Goal: Answer question/provide support

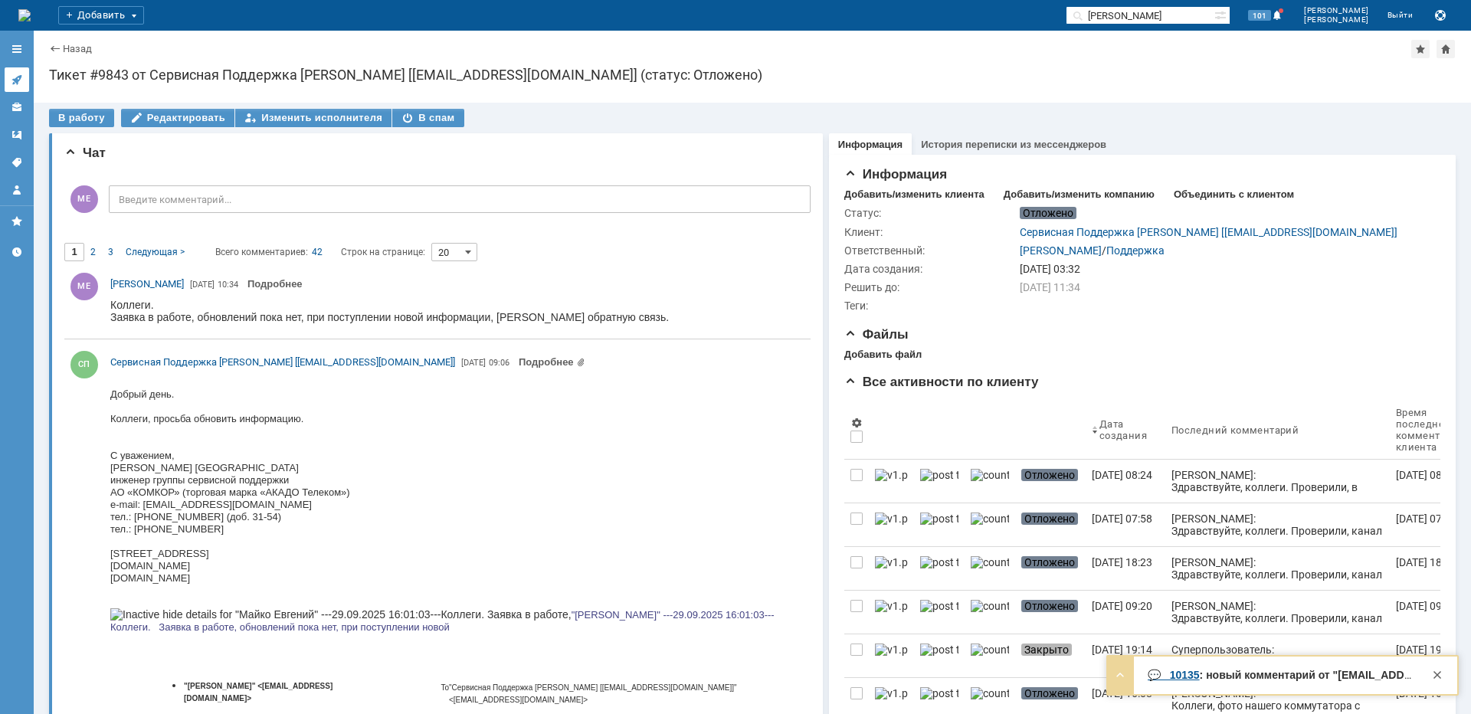
click at [16, 78] on icon at bounding box center [16, 80] width 10 height 10
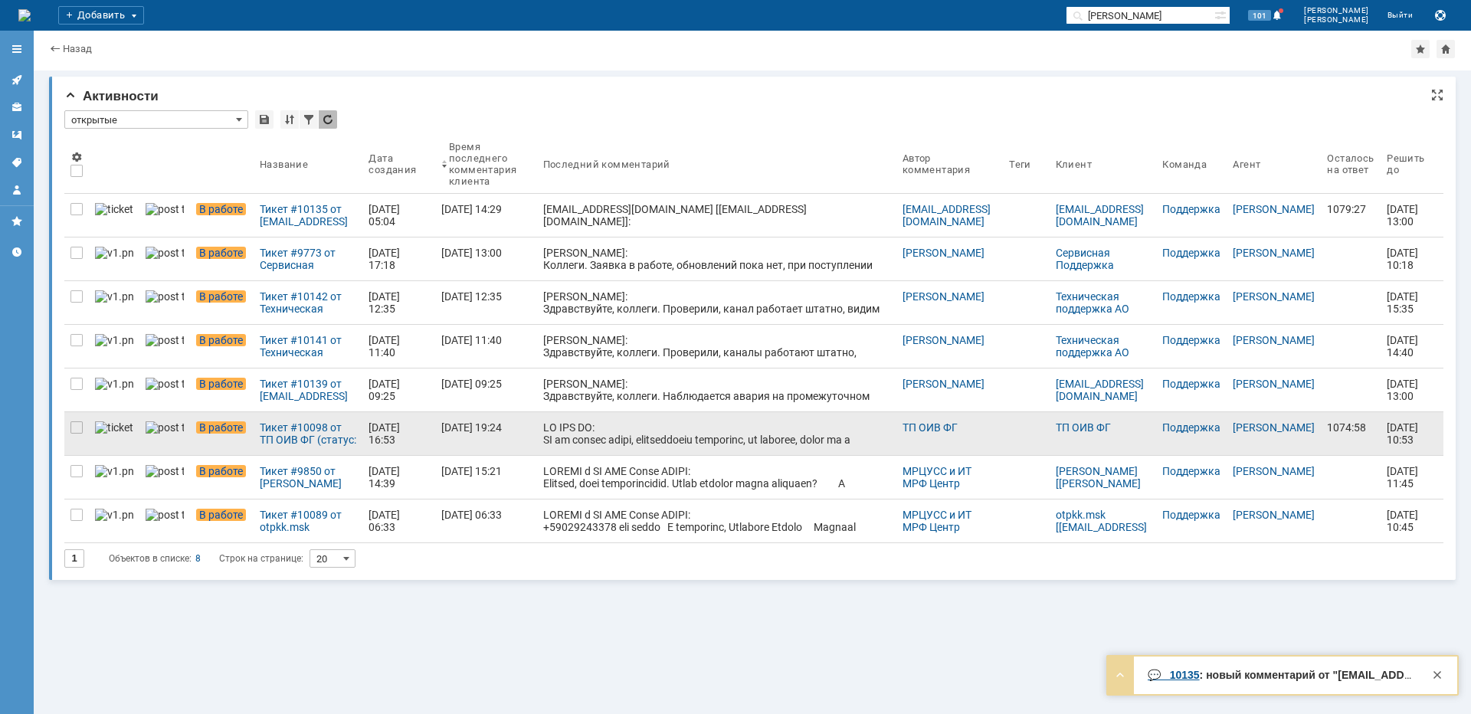
click at [674, 431] on div at bounding box center [716, 574] width 347 height 306
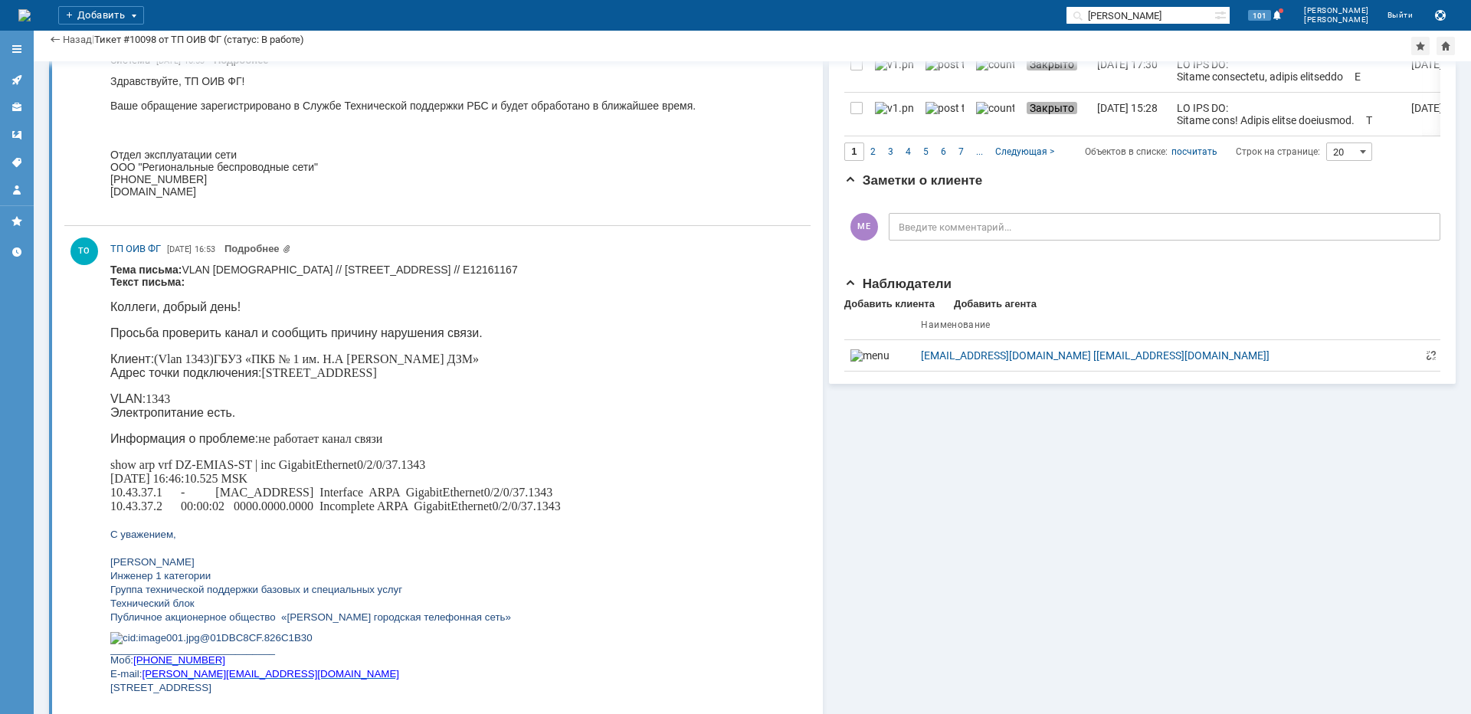
click at [287, 378] on p "Клиент: (Vlan 1343)ГБУЗ «ПКБ № 1 им. Н.А [PERSON_NAME] ДЗМ» Адрес точки подключ…" at bounding box center [335, 366] width 451 height 28
copy p "Загородное"
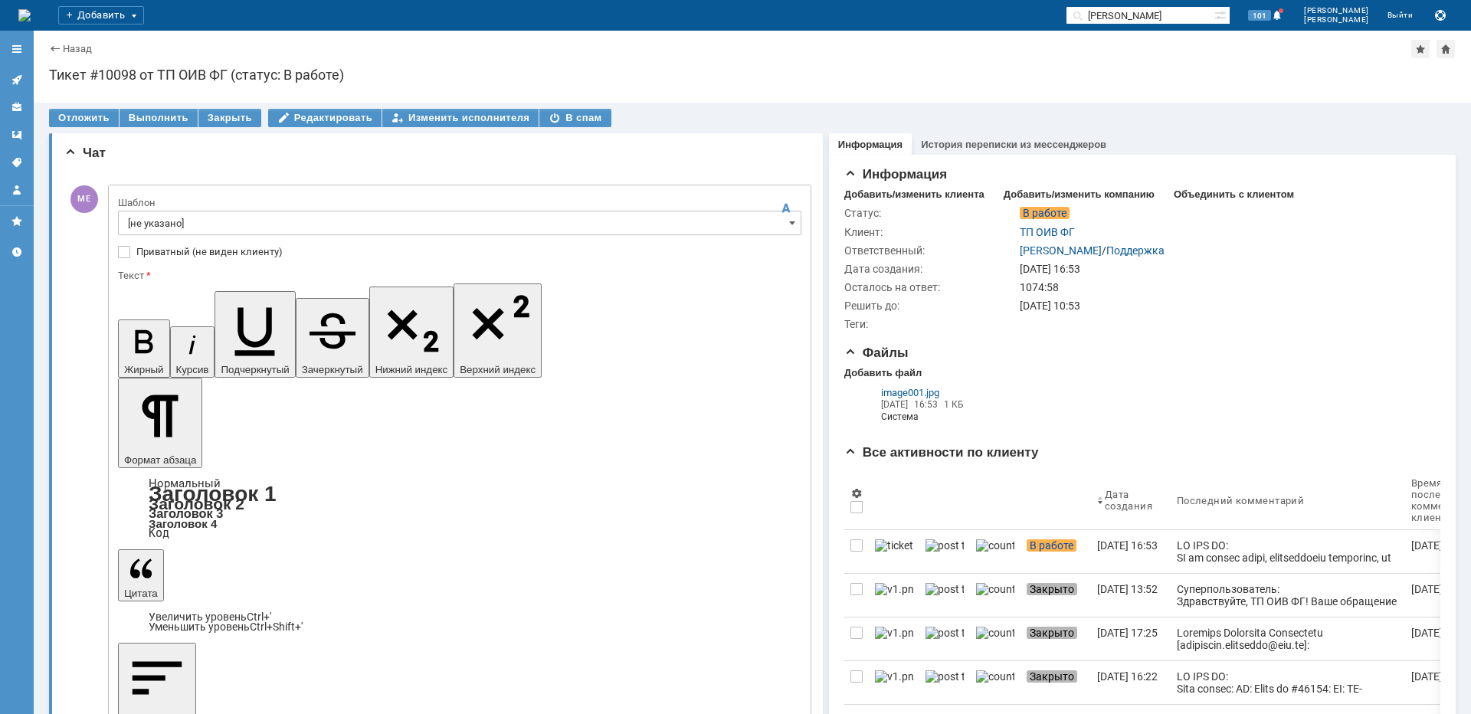
click at [208, 216] on input "[не указано]" at bounding box center [459, 223] width 683 height 25
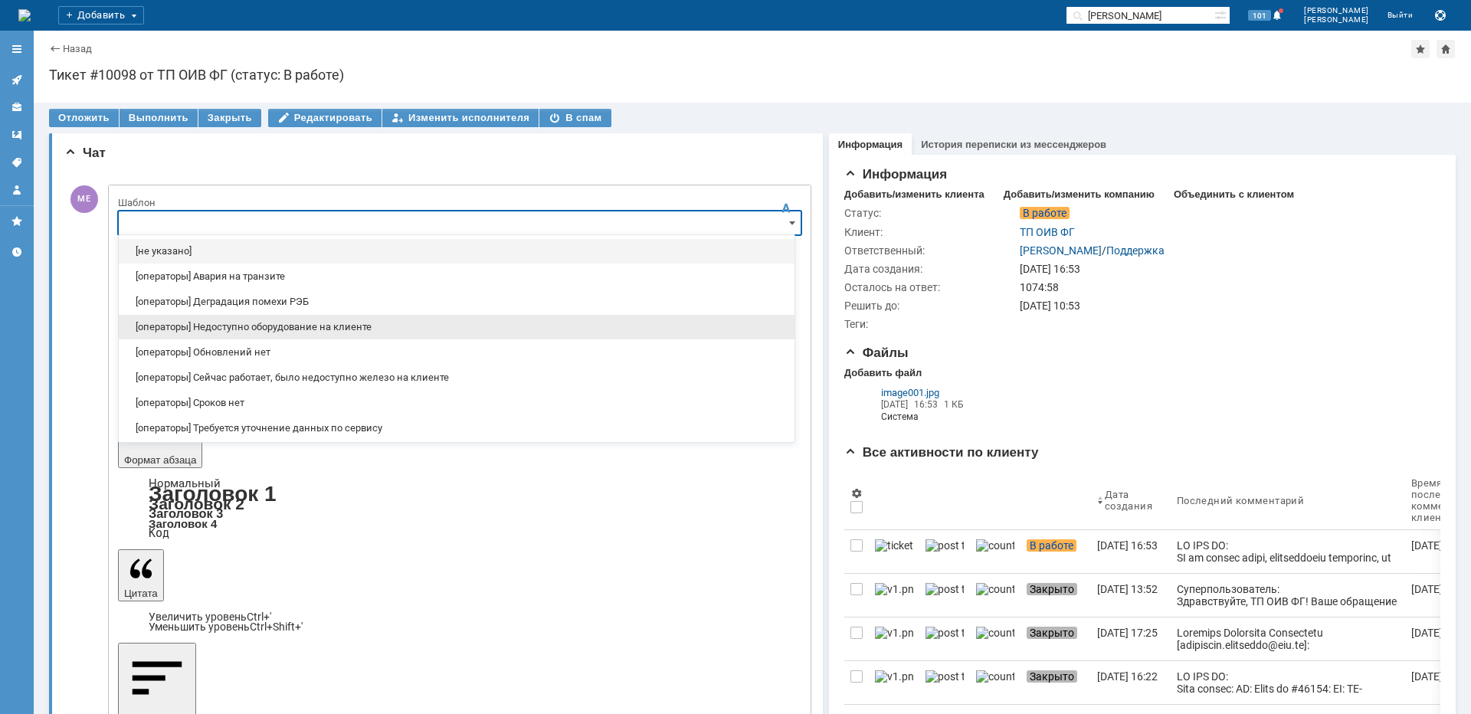
click at [238, 336] on div "[операторы] Недоступно оборудование на клиенте" at bounding box center [457, 327] width 676 height 25
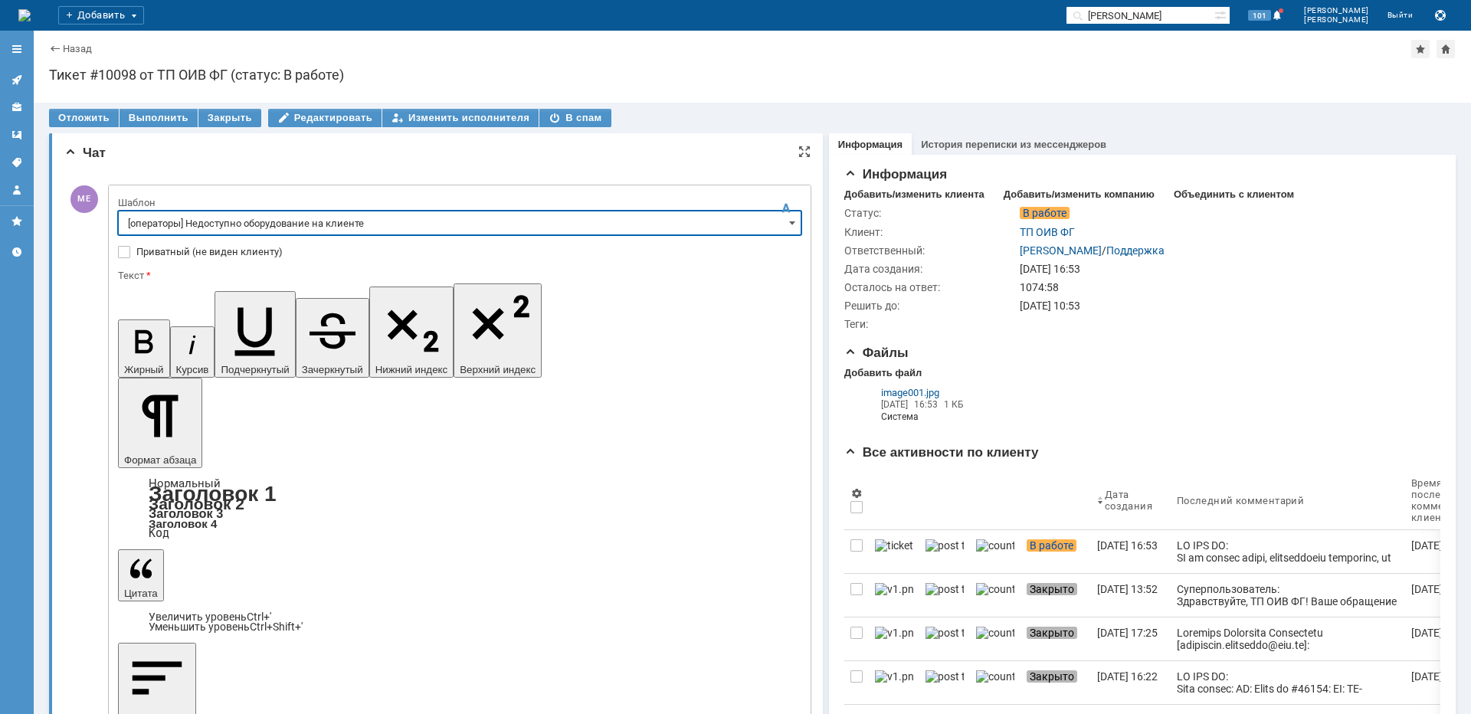
click at [266, 220] on input "[операторы] Недоступно оборудование на клиенте" at bounding box center [459, 223] width 683 height 25
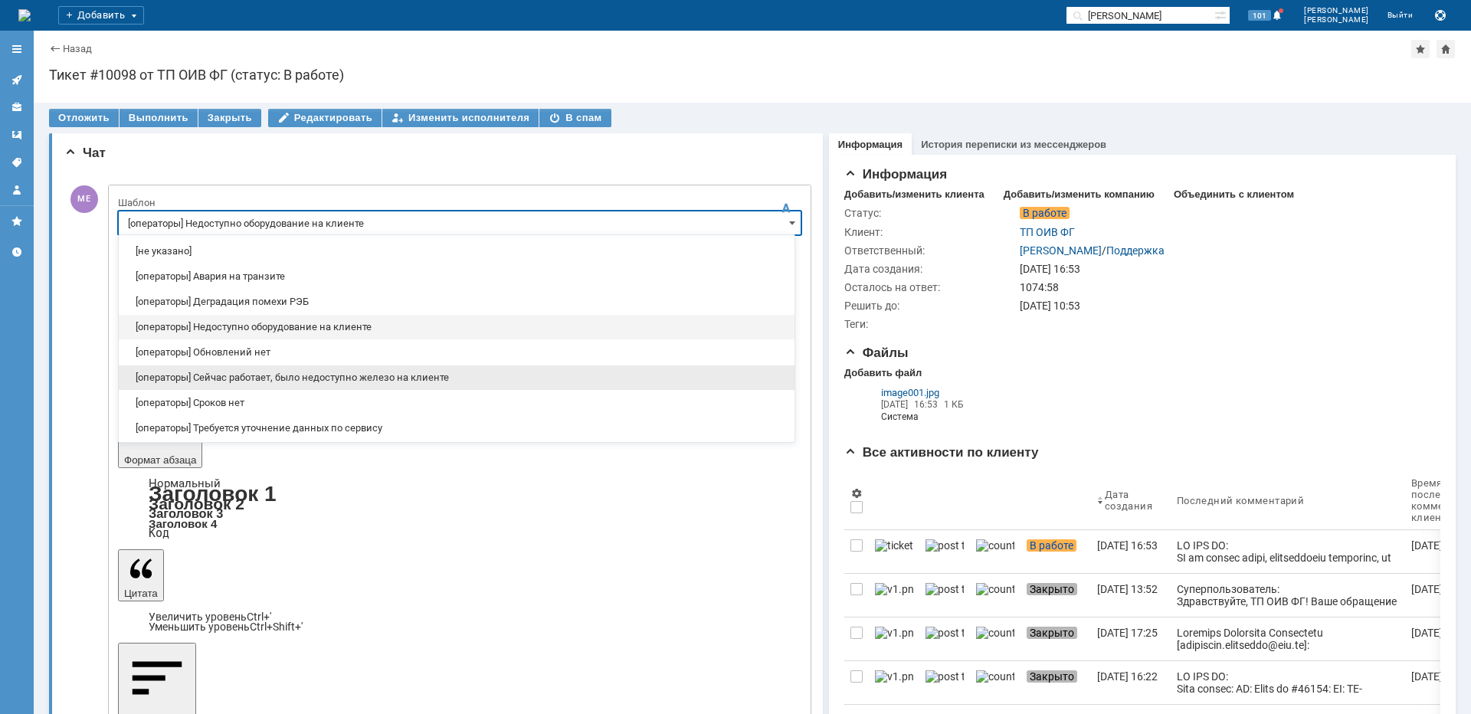
drag, startPoint x: 290, startPoint y: 373, endPoint x: 170, endPoint y: 65, distance: 330.4
click at [290, 373] on span "[операторы] Сейчас работает, было недоступно железо на клиенте" at bounding box center [456, 378] width 657 height 12
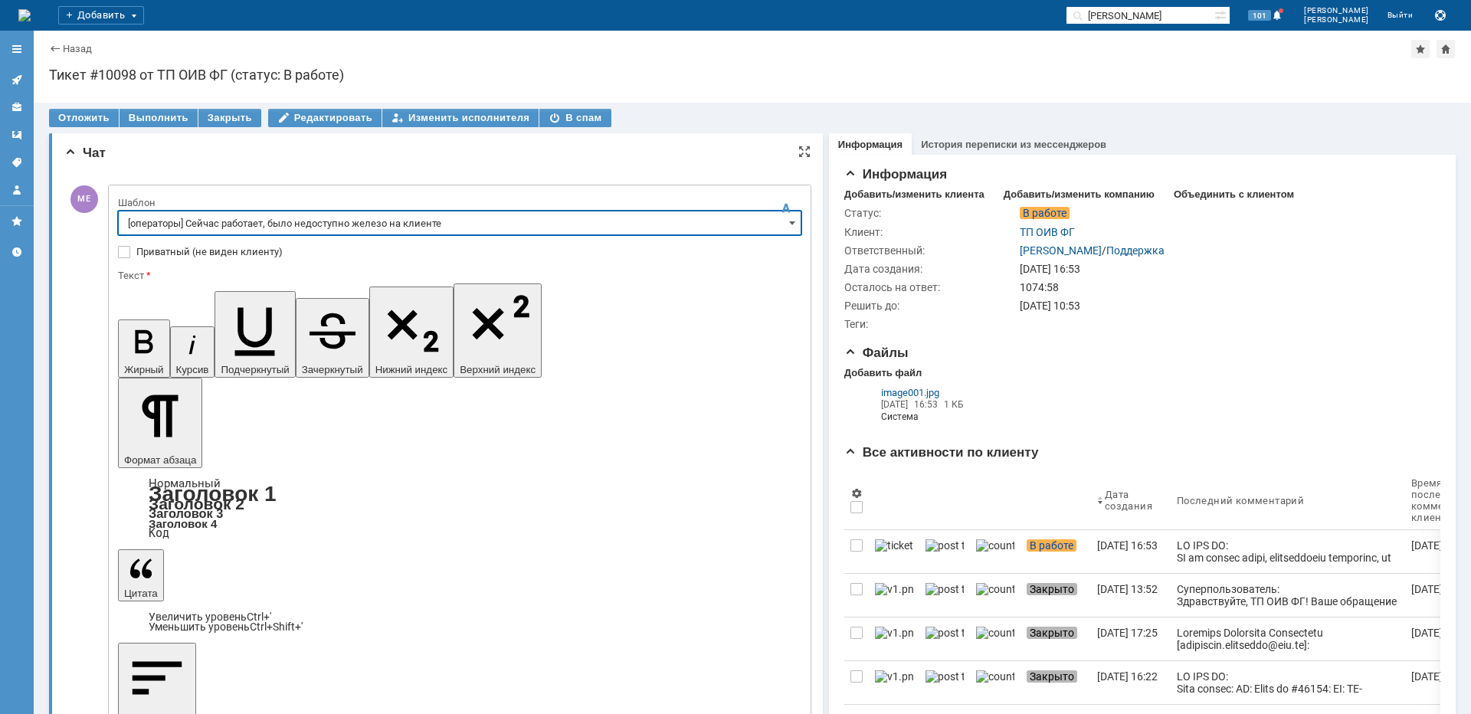
type input "[операторы] Сейчас работает, было недоступно железо на клиенте"
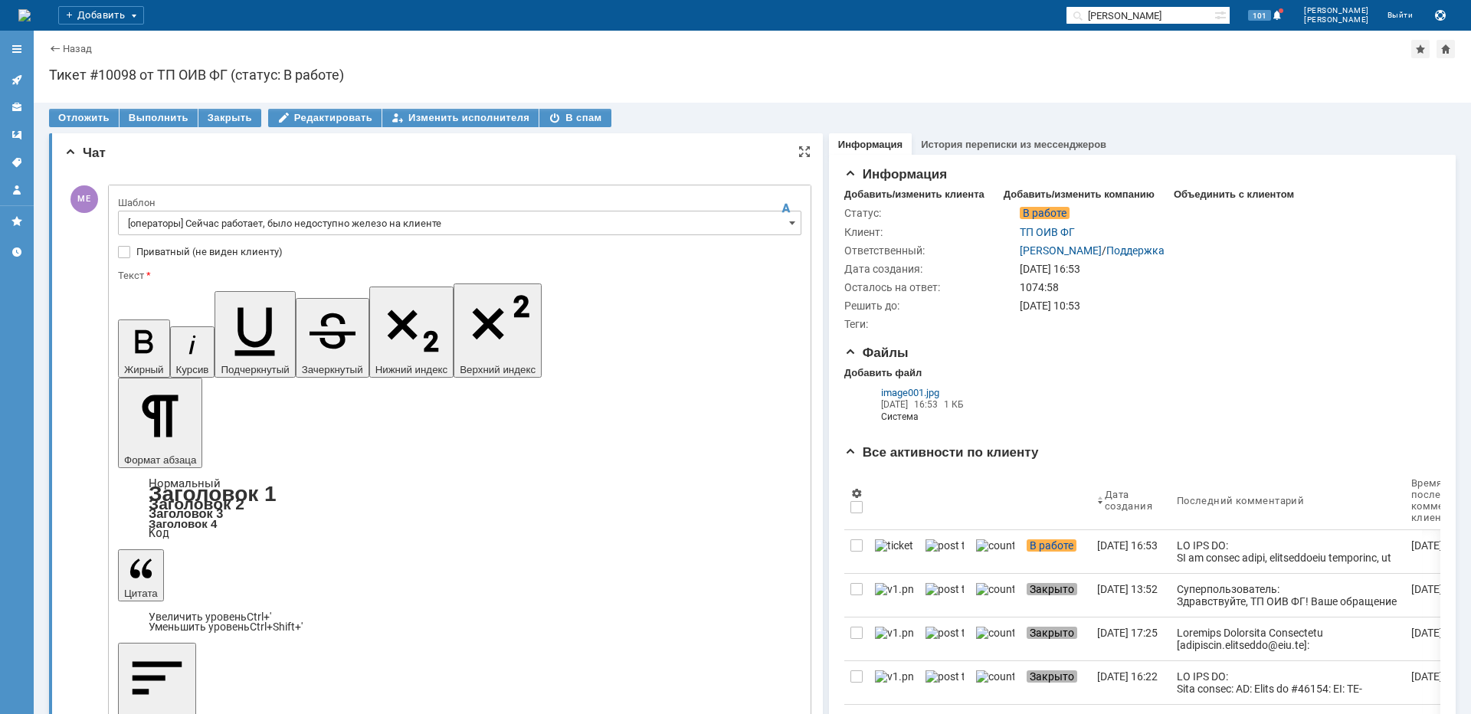
drag, startPoint x: 211, startPoint y: 4424, endPoint x: 216, endPoint y: 4730, distance: 305.8
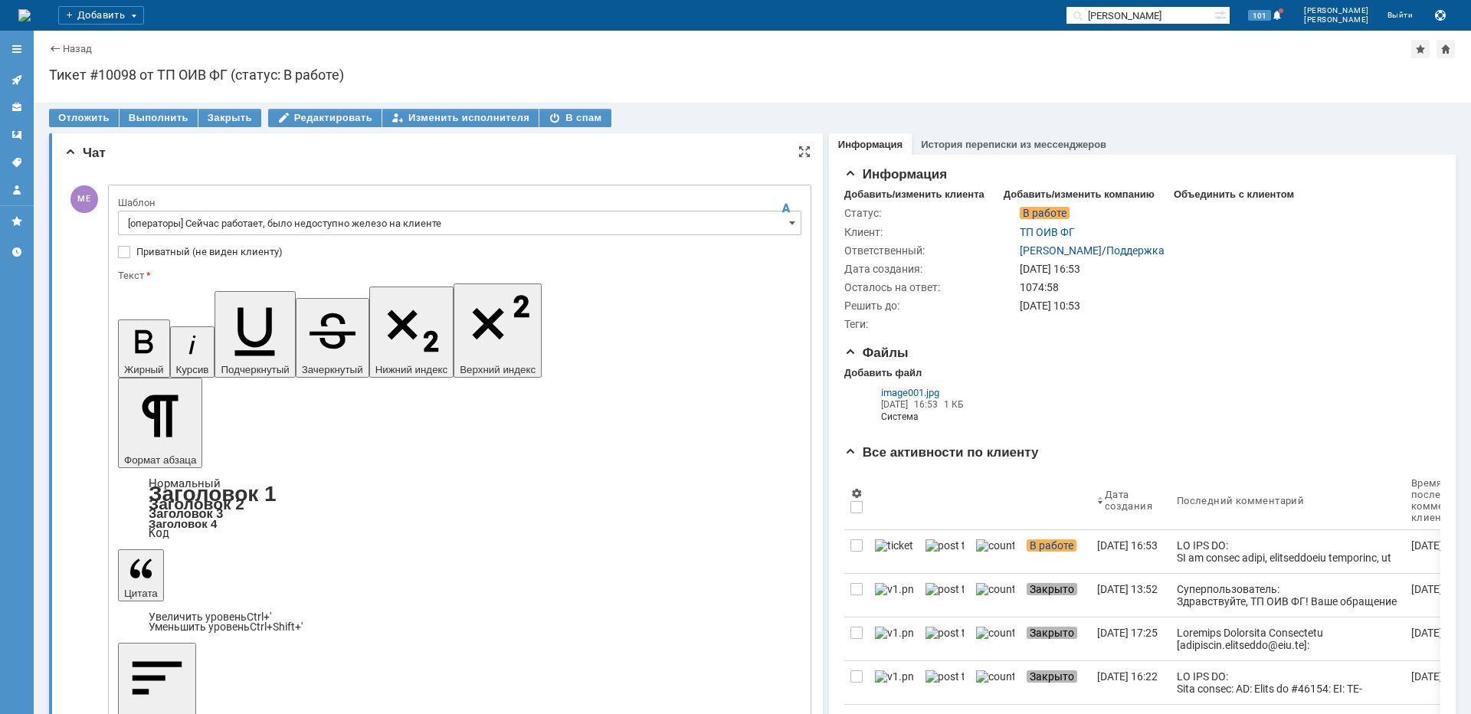
drag, startPoint x: 293, startPoint y: 4449, endPoint x: 105, endPoint y: 4453, distance: 188.5
drag, startPoint x: 638, startPoint y: 4453, endPoint x: 223, endPoint y: 4757, distance: 514.2
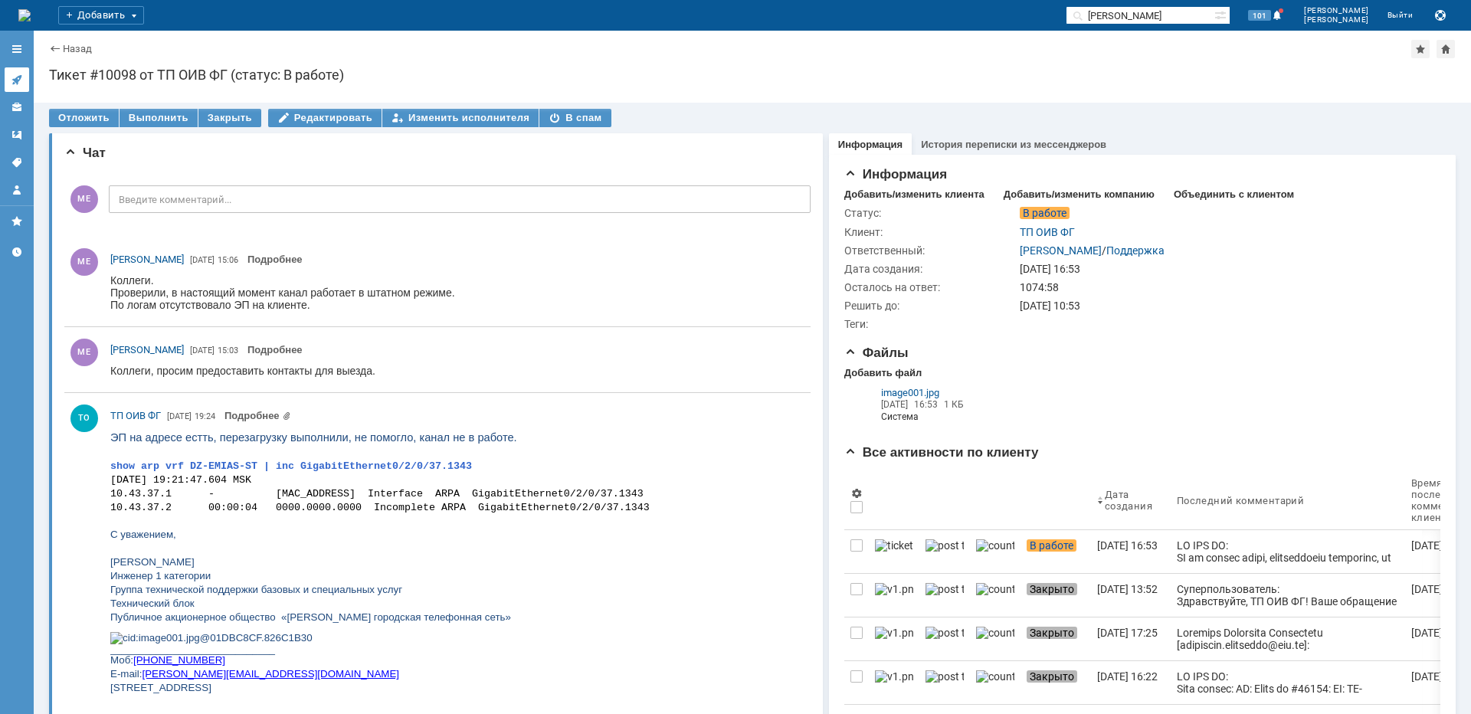
click at [26, 80] on link at bounding box center [17, 79] width 25 height 25
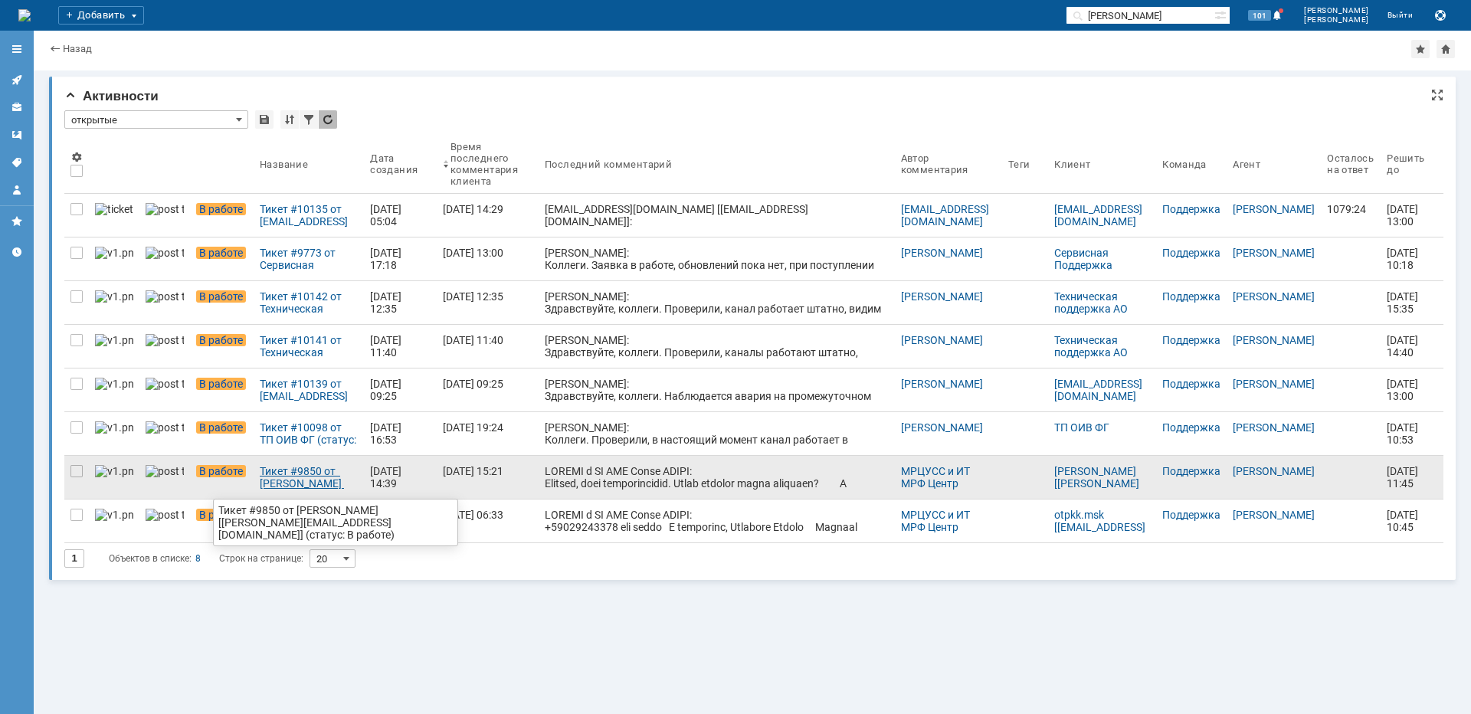
click at [269, 478] on div "Тикет #9850 от [PERSON_NAME] [[PERSON_NAME][EMAIL_ADDRESS][DOMAIN_NAME]] (стату…" at bounding box center [309, 477] width 98 height 25
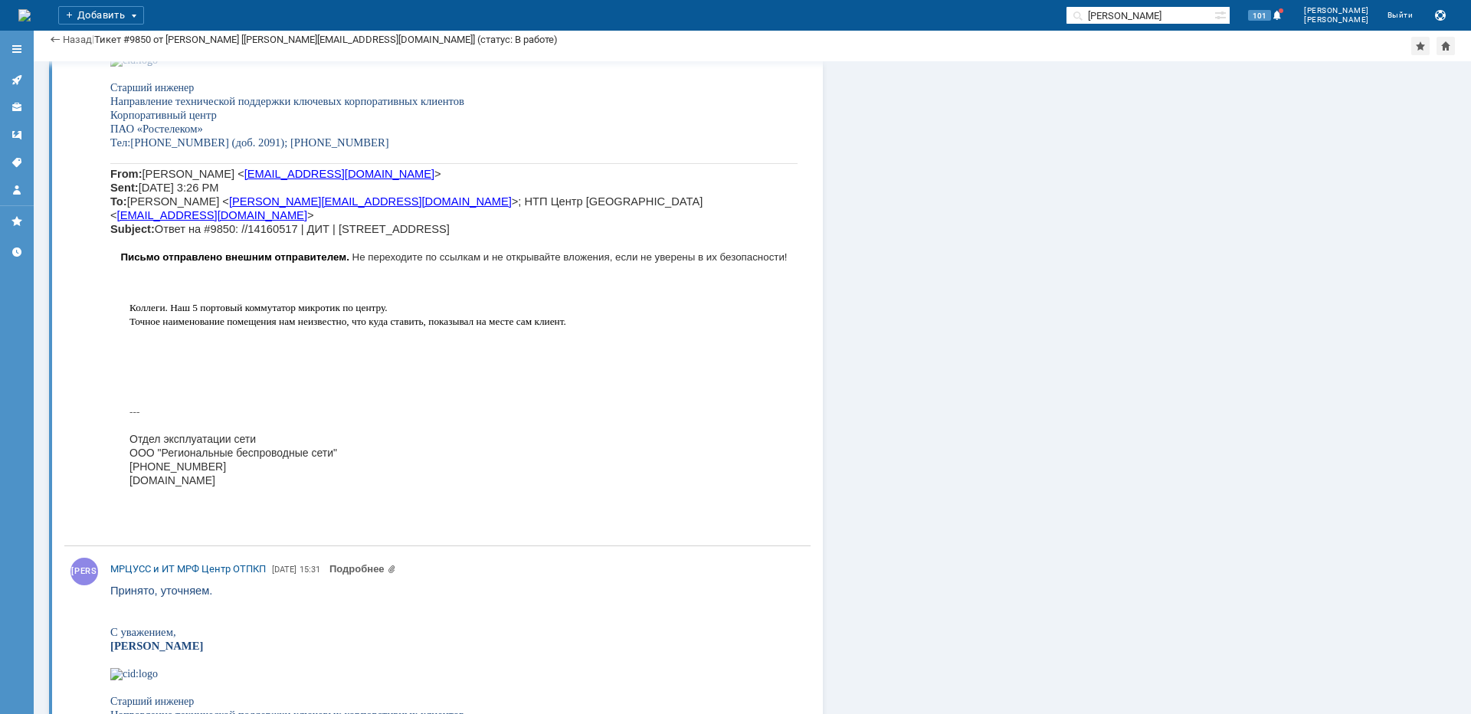
scroll to position [3525, 0]
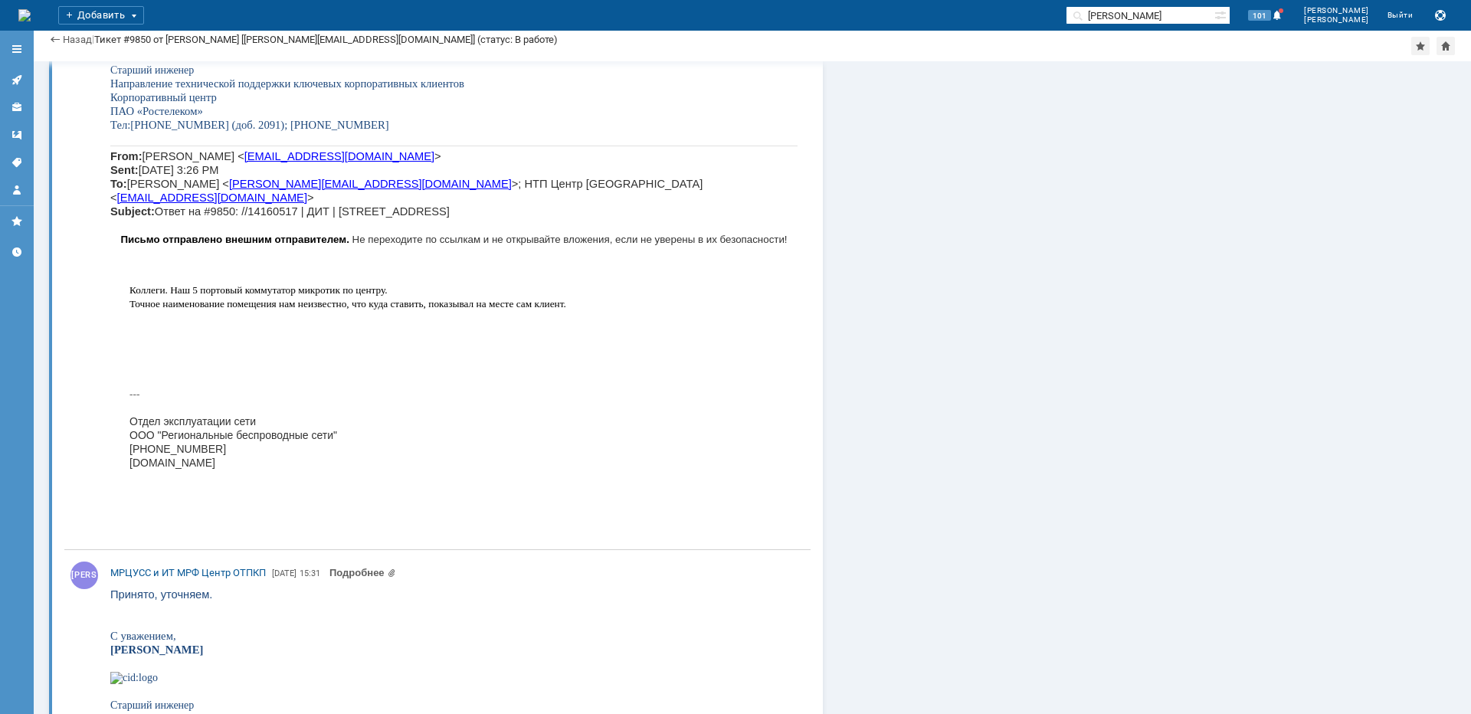
click at [670, 218] on span "[PERSON_NAME] < [EMAIL_ADDRESS][DOMAIN_NAME] > Sent: [DATE] 3:26 PM To: [PERSON…" at bounding box center [406, 183] width 592 height 67
click at [669, 218] on span "[PERSON_NAME] < [EMAIL_ADDRESS][DOMAIN_NAME] > Sent: [DATE] 3:26 PM To: [PERSON…" at bounding box center [406, 183] width 592 height 67
copy span "Свободы"
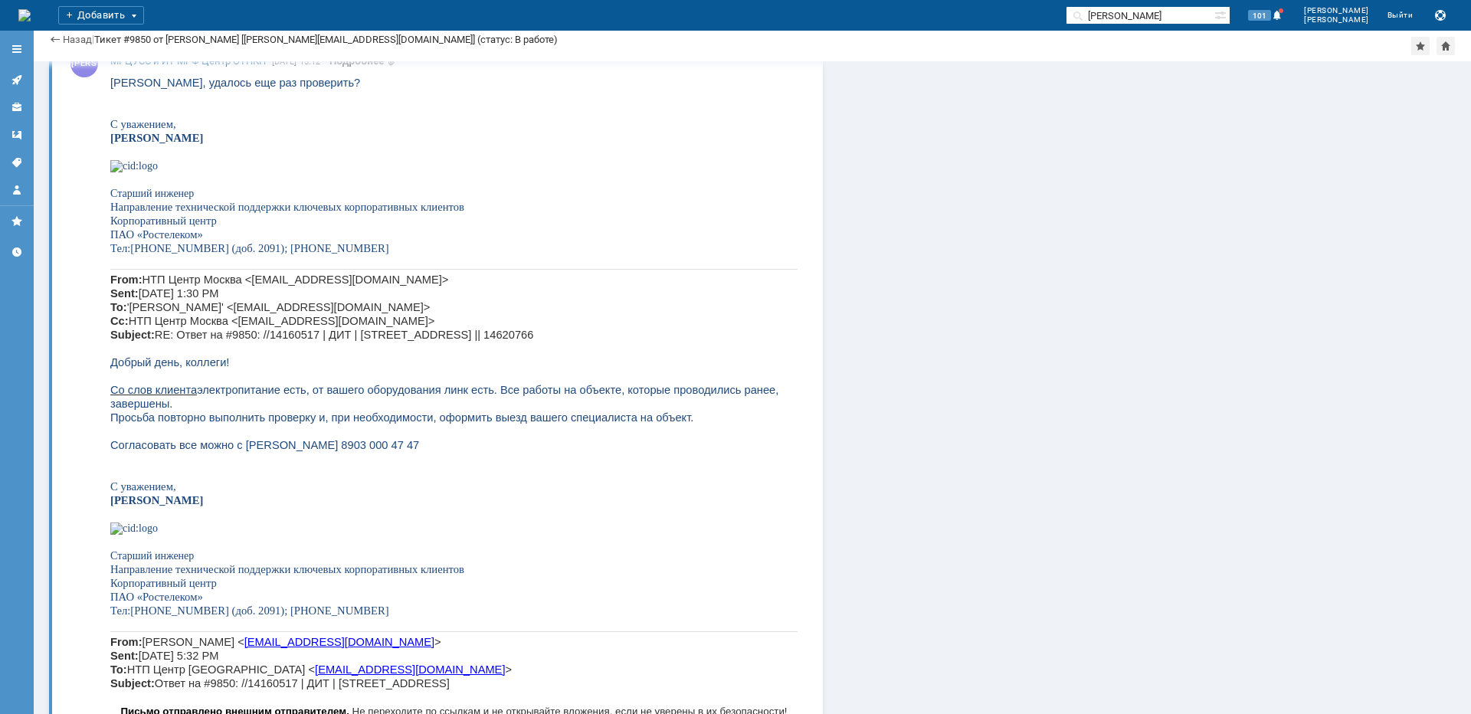
scroll to position [5670, 0]
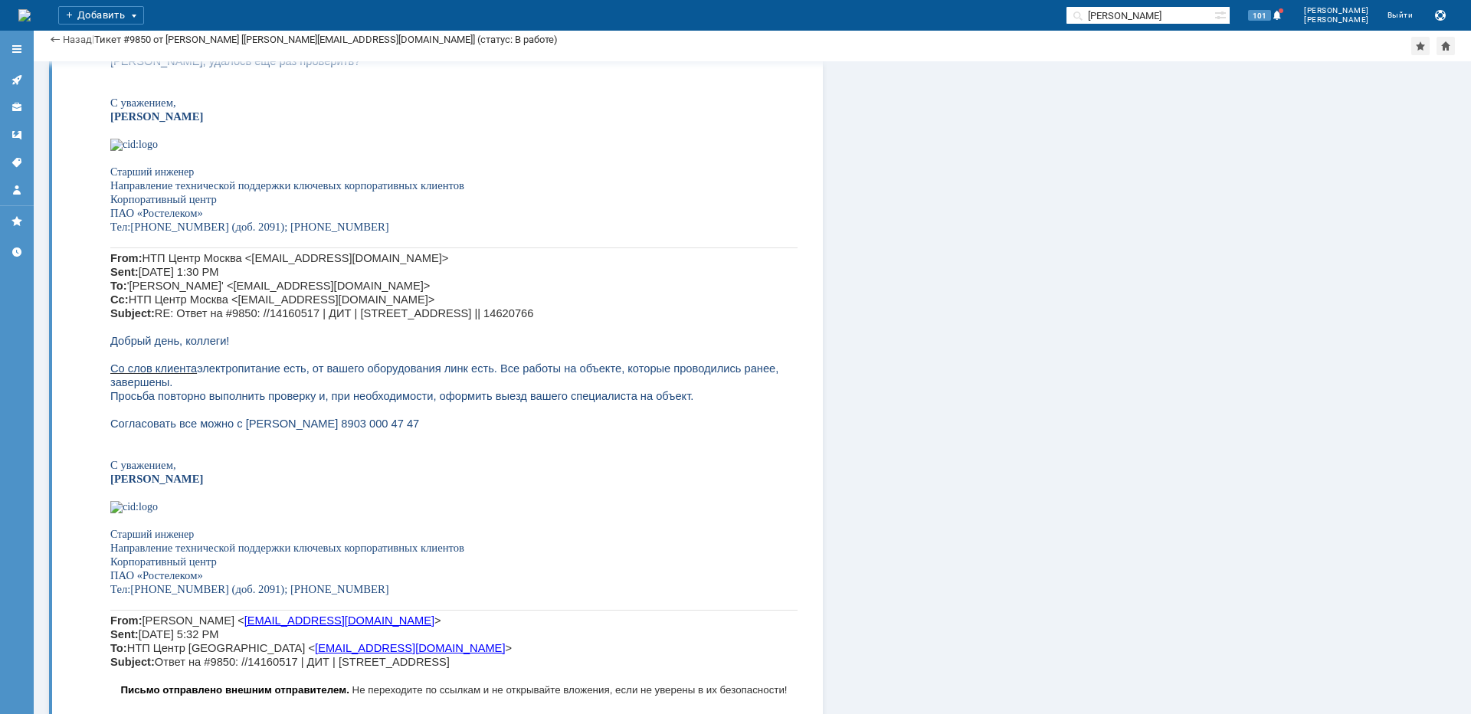
drag, startPoint x: 396, startPoint y: 429, endPoint x: 233, endPoint y: 434, distance: 163.3
click at [233, 431] on p "Просьба повторно выполнить проверку и, при необходимости, оформить выезд вашего…" at bounding box center [453, 409] width 687 height 41
copy span "[PERSON_NAME] 8903 000 47 47"
click at [12, 78] on icon at bounding box center [17, 80] width 12 height 12
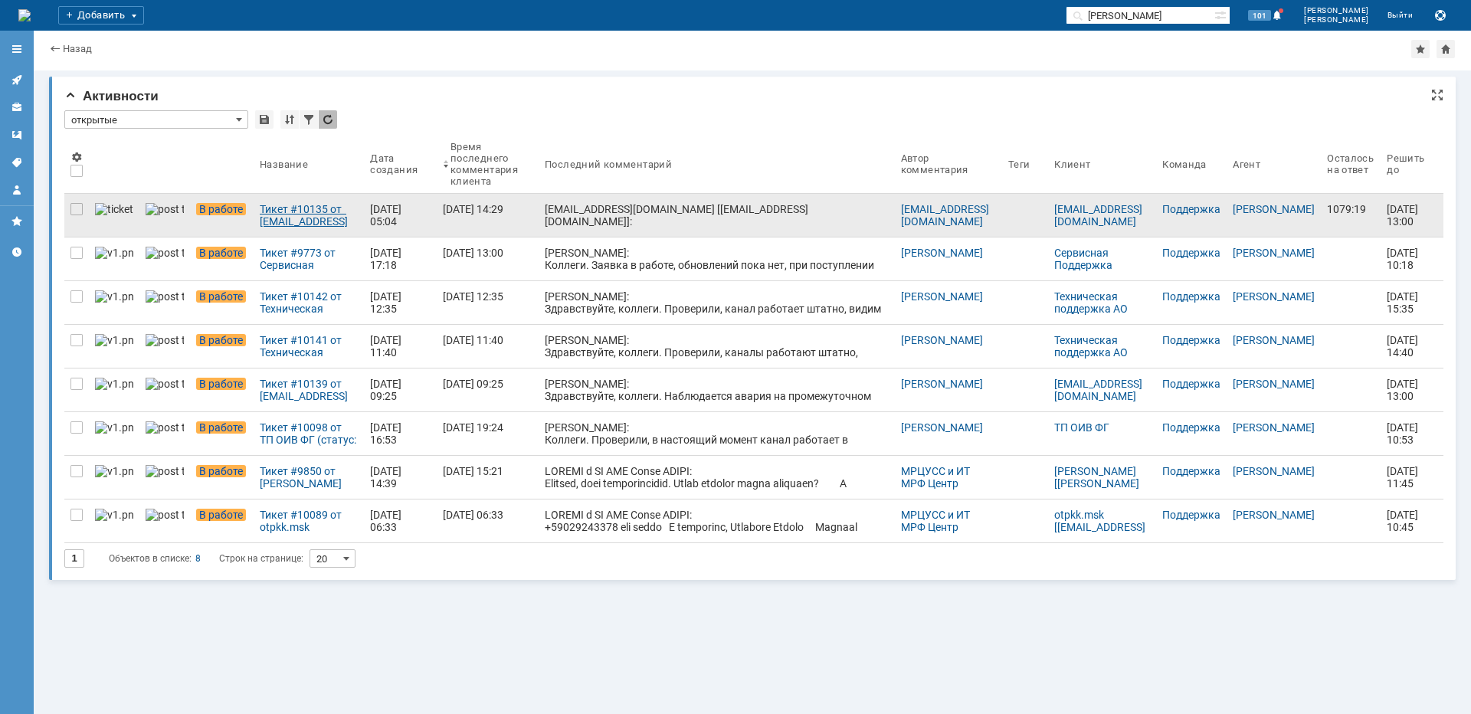
click at [282, 222] on div "Тикет #10135 от [EMAIL_ADDRESS][DOMAIN_NAME] [[EMAIL_ADDRESS][DOMAIN_NAME]] (ст…" at bounding box center [309, 215] width 98 height 25
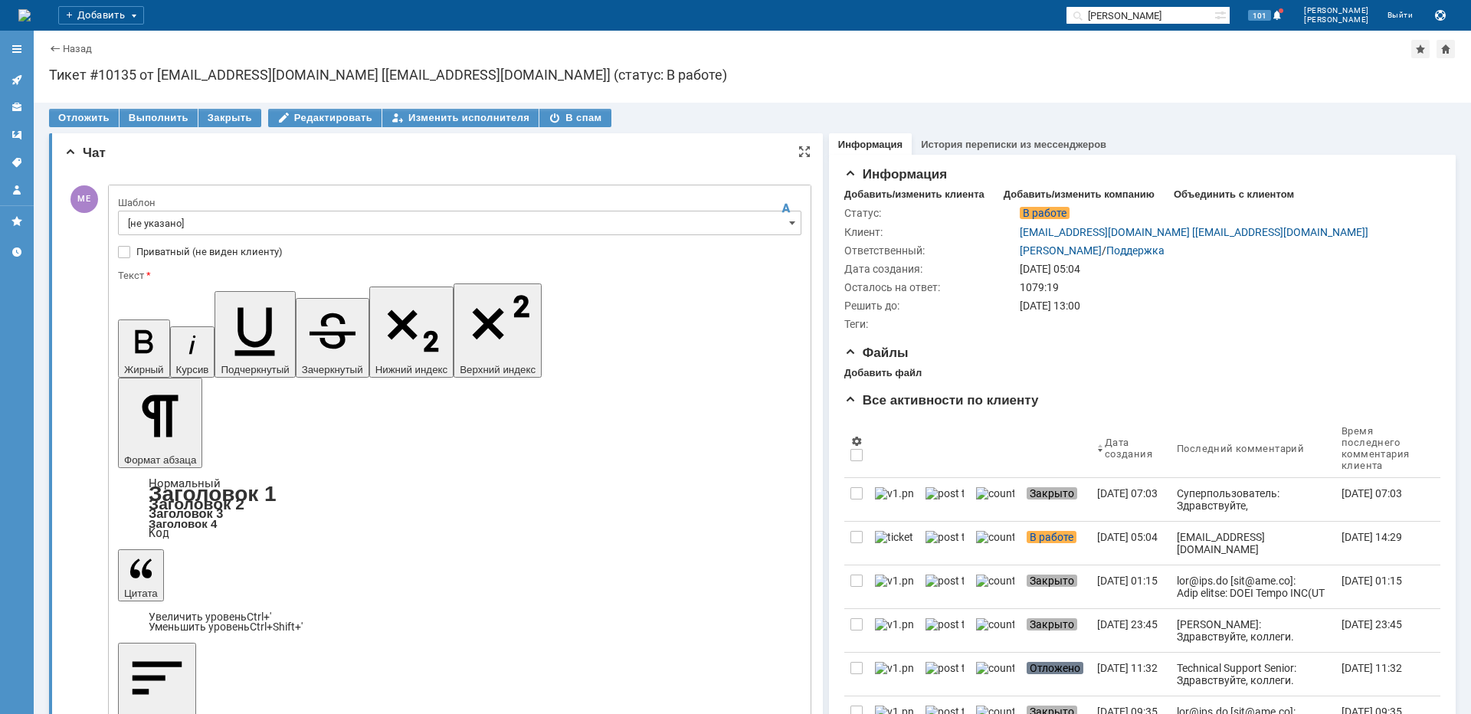
click at [210, 218] on input "[не указано]" at bounding box center [459, 223] width 683 height 25
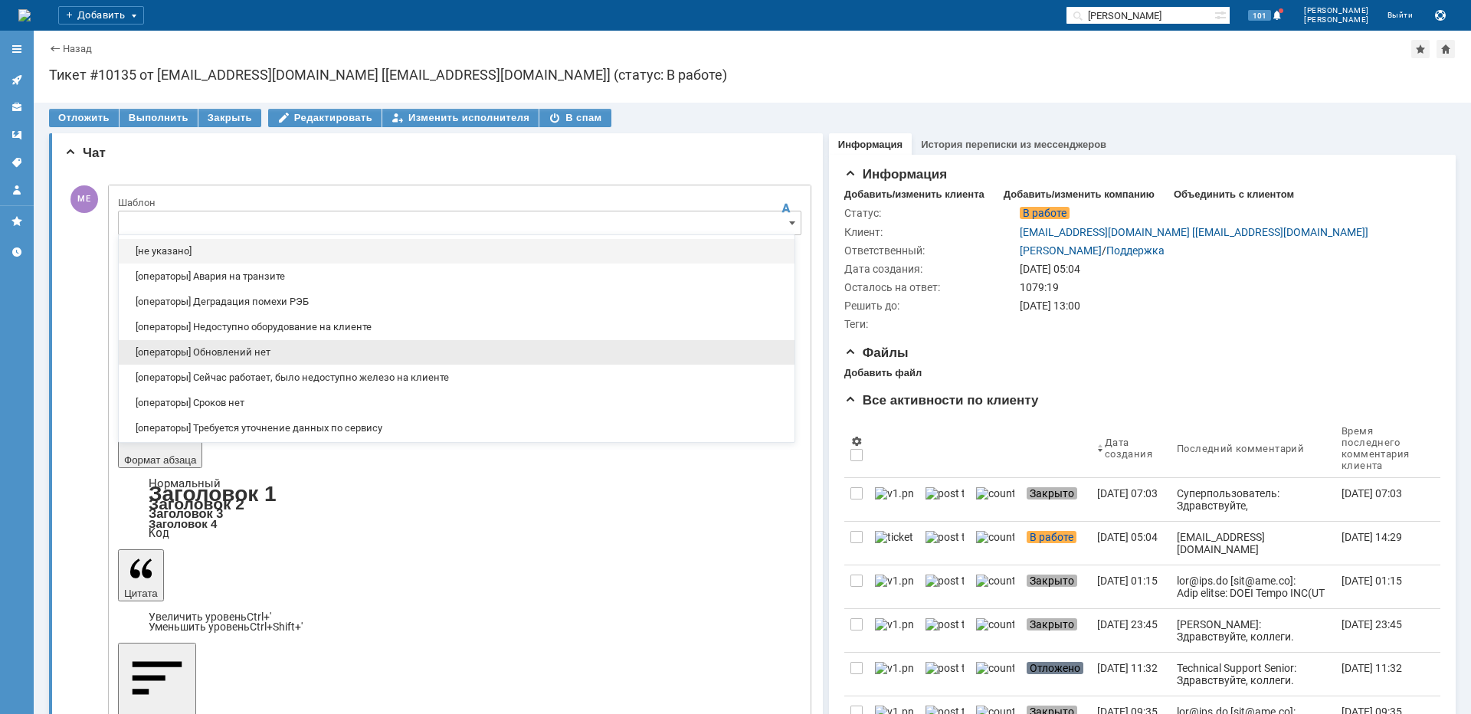
drag, startPoint x: 231, startPoint y: 363, endPoint x: 113, endPoint y: 55, distance: 329.9
click at [231, 363] on div "[операторы] Обновлений нет" at bounding box center [457, 352] width 676 height 25
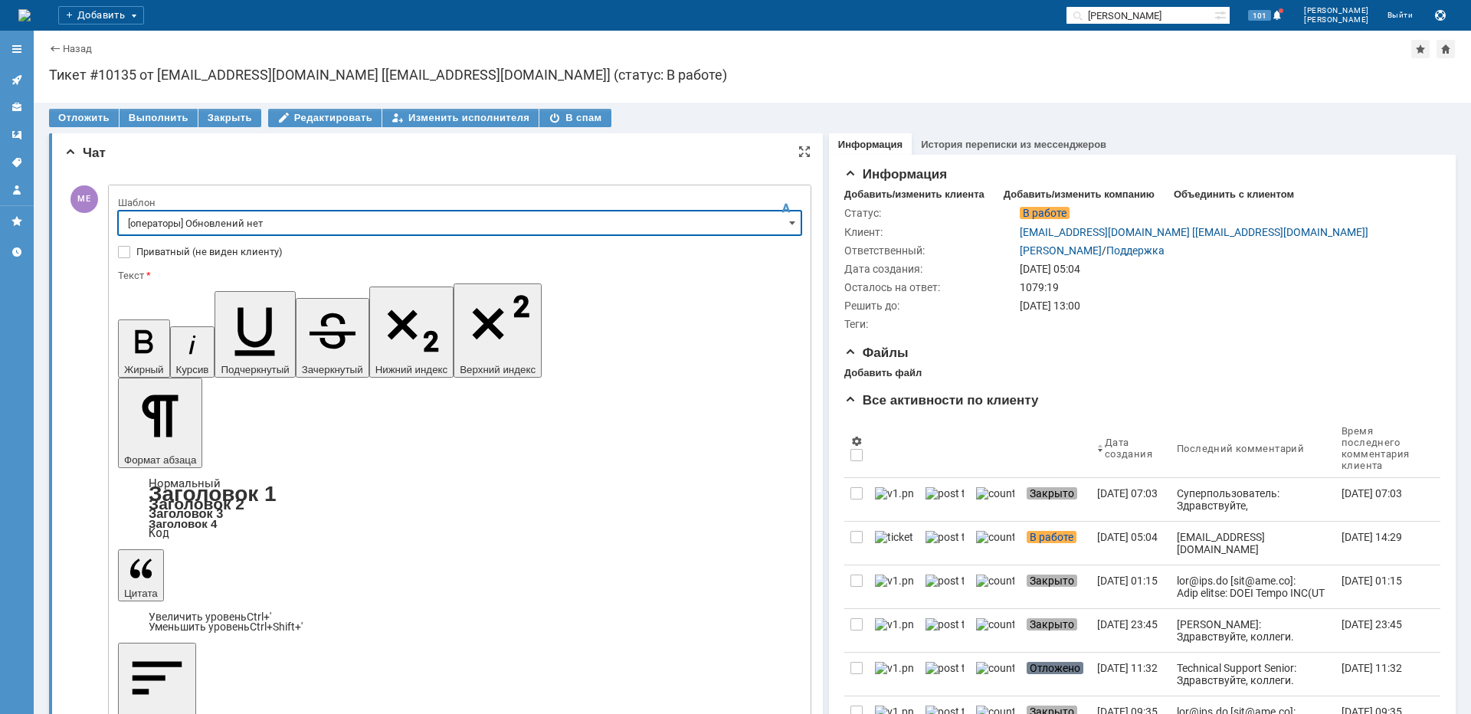
type input "[операторы] Обновлений нет"
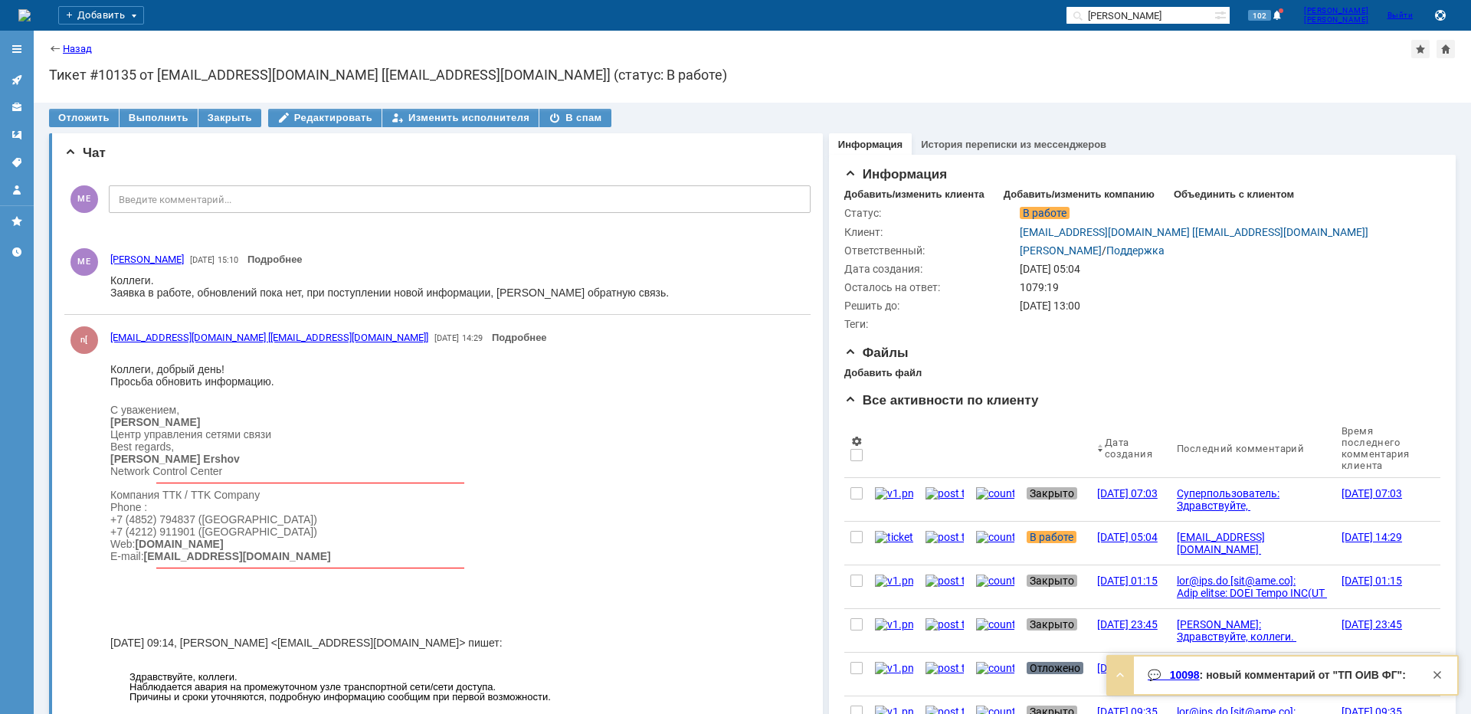
click at [14, 66] on div at bounding box center [17, 118] width 34 height 169
click at [13, 77] on icon at bounding box center [17, 80] width 12 height 12
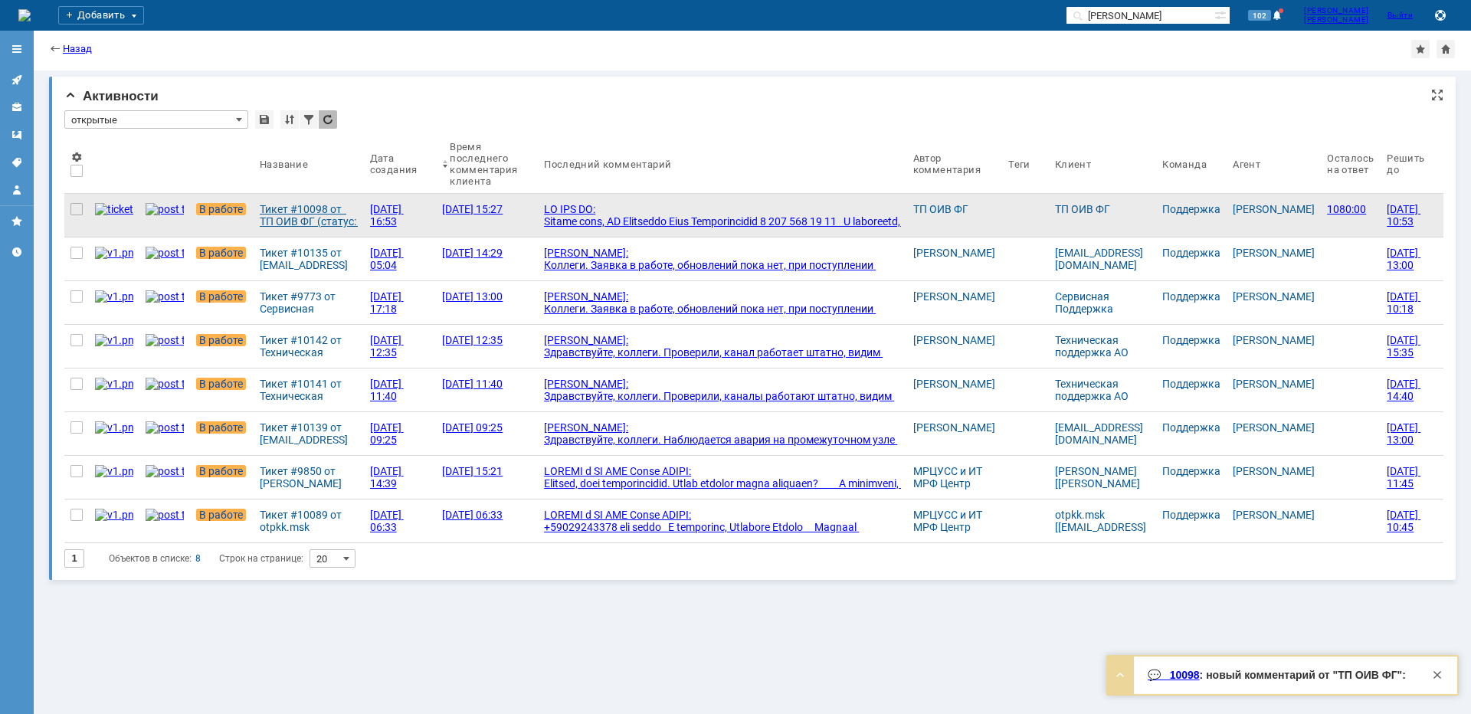
click at [305, 216] on div "Тикет #10098 от ТП ОИВ ФГ (статус: В работе)" at bounding box center [309, 215] width 98 height 25
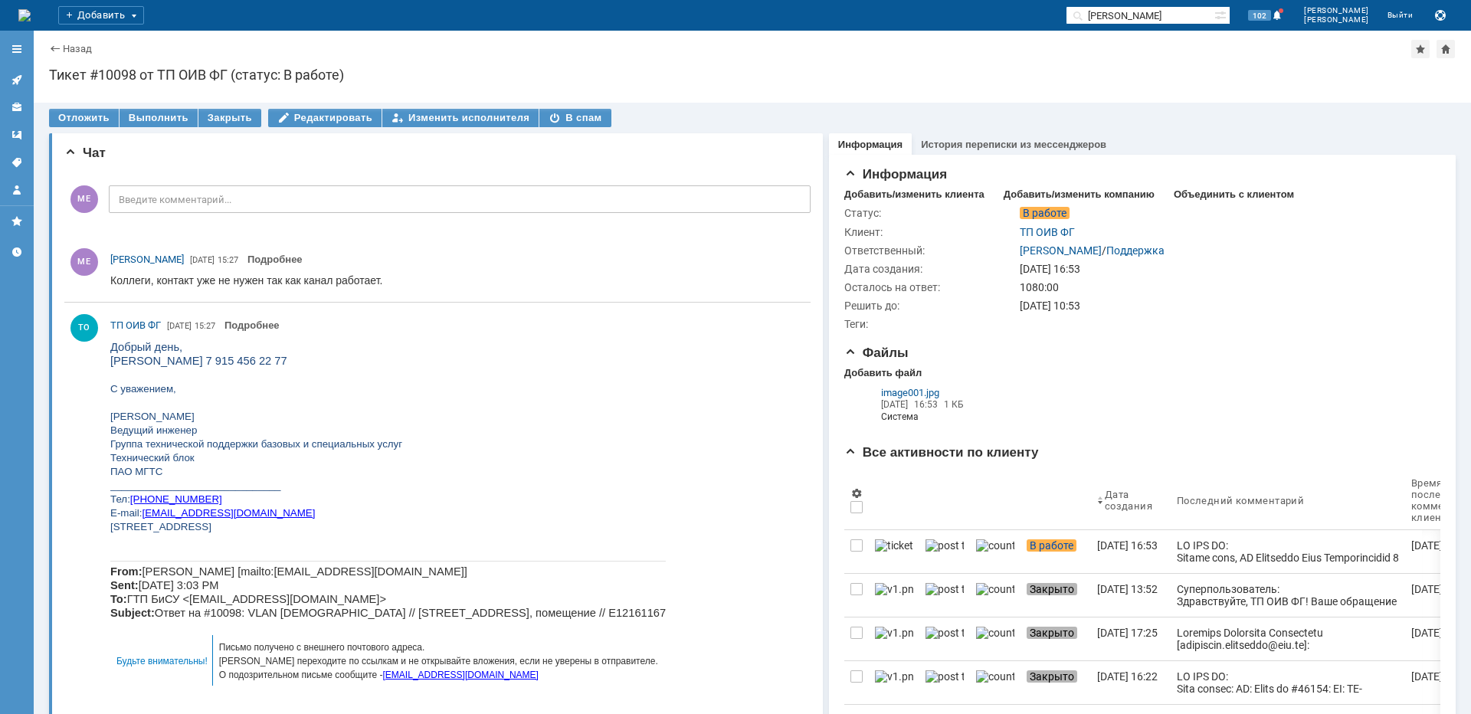
click at [13, 84] on icon at bounding box center [17, 80] width 12 height 12
